Goal: Find specific page/section: Find specific page/section

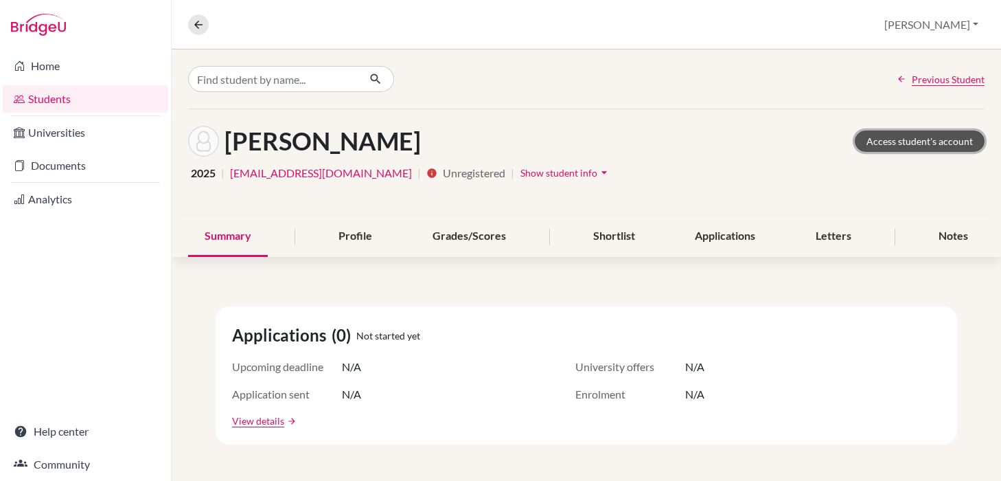
click at [908, 141] on link "Access student's account" at bounding box center [920, 140] width 130 height 21
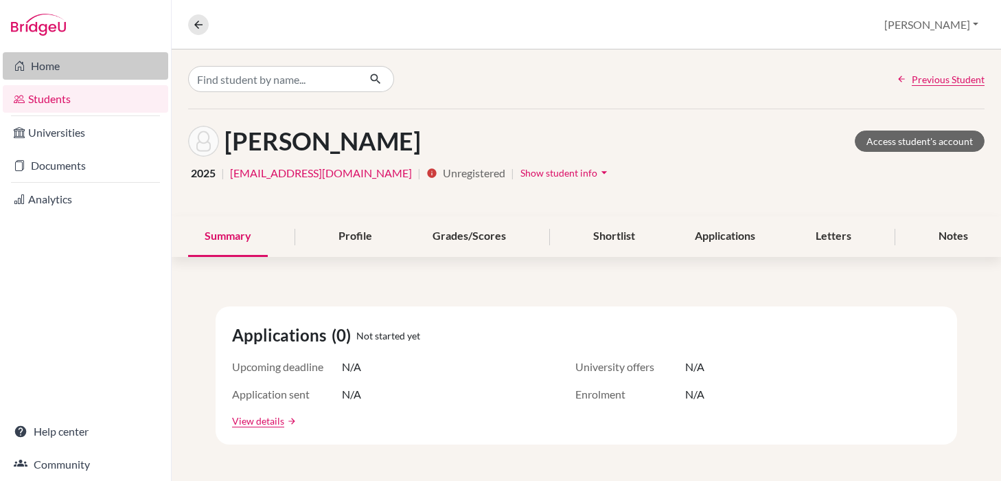
click at [84, 71] on link "Home" at bounding box center [85, 65] width 165 height 27
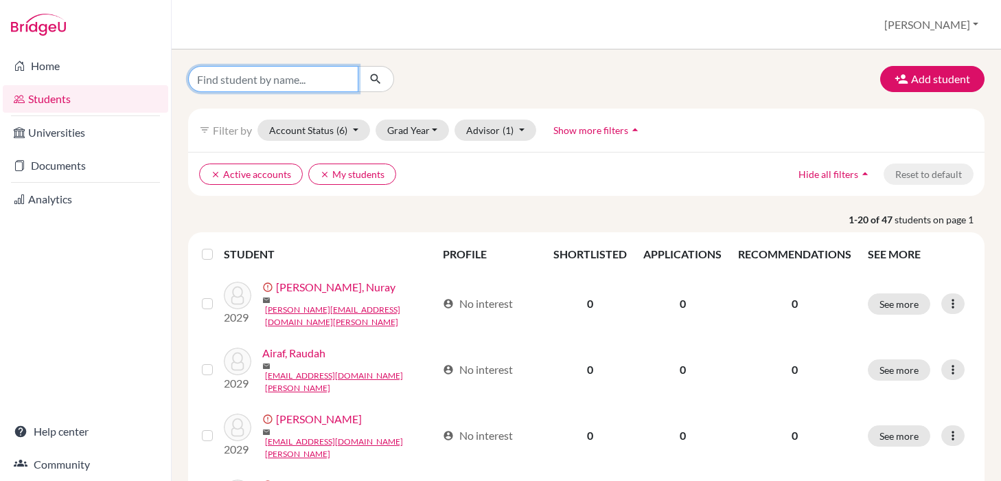
click at [273, 84] on input "Find student by name..." at bounding box center [273, 79] width 170 height 26
type input "[PERSON_NAME]"
click button "submit" at bounding box center [376, 79] width 36 height 26
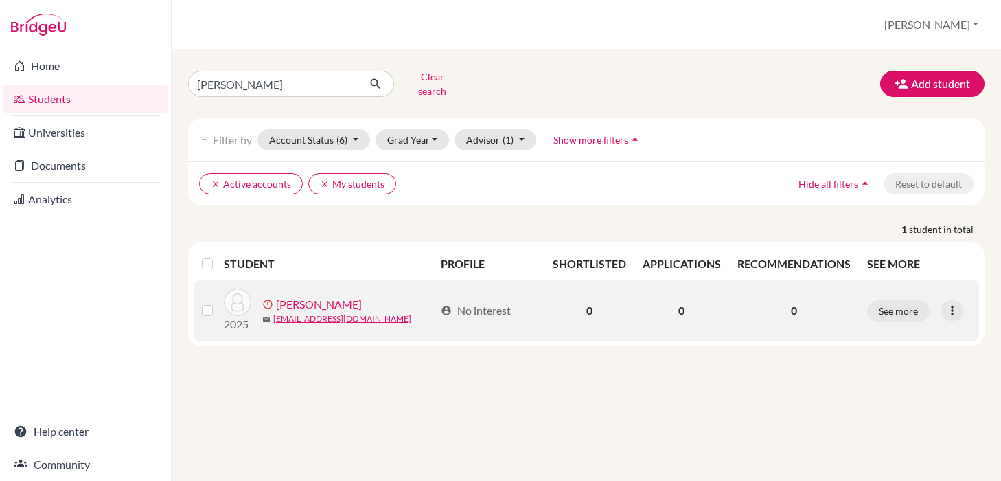
click at [301, 297] on link "[PERSON_NAME]" at bounding box center [319, 304] width 86 height 16
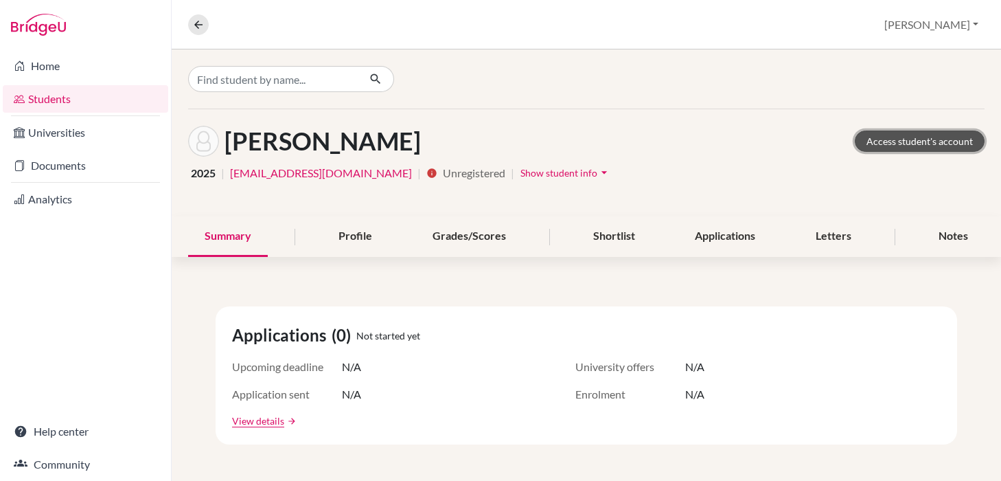
click at [901, 143] on link "Access student's account" at bounding box center [920, 140] width 130 height 21
